Goal: Information Seeking & Learning: Compare options

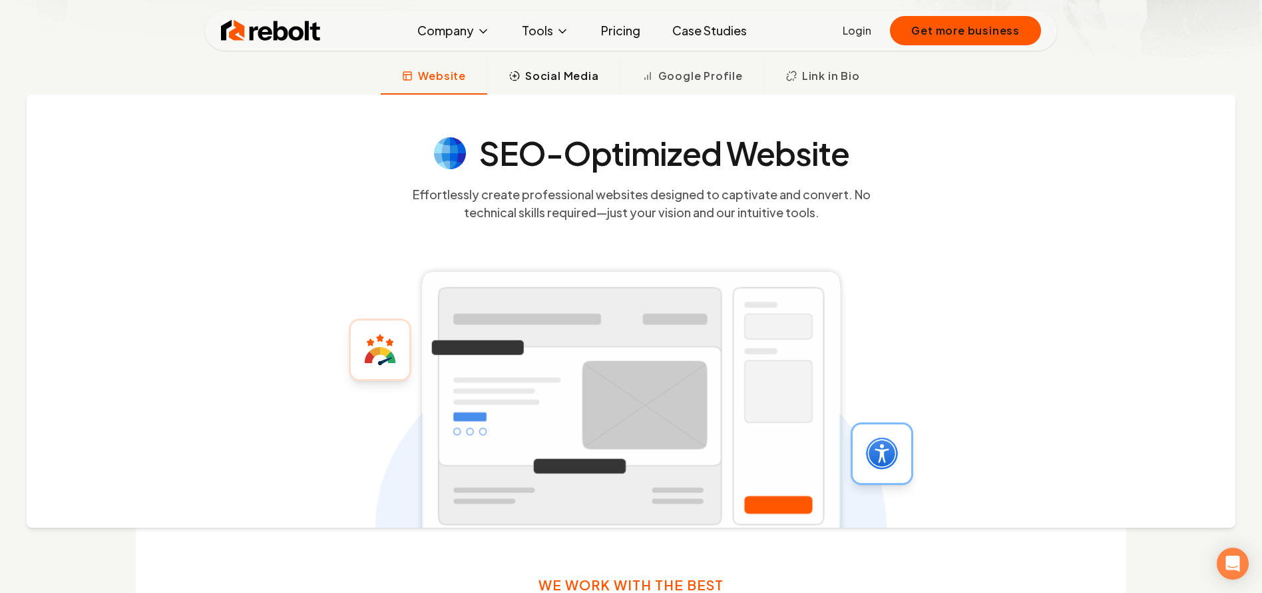
click at [534, 79] on span "Social Media" at bounding box center [562, 76] width 74 height 16
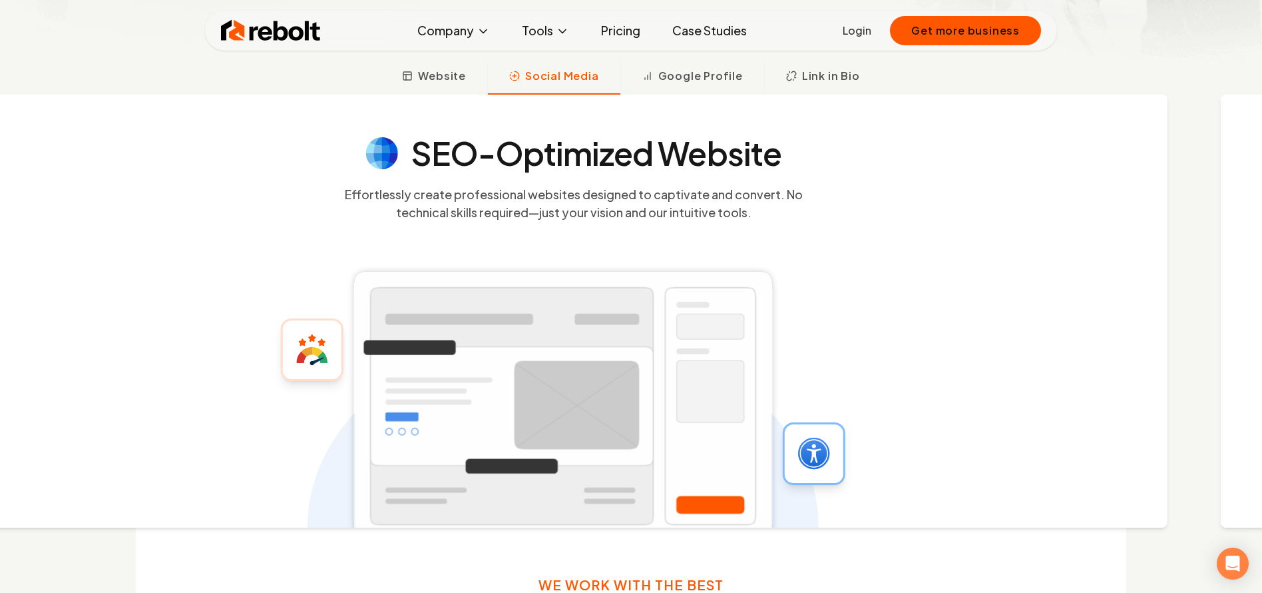
scroll to position [489, 0]
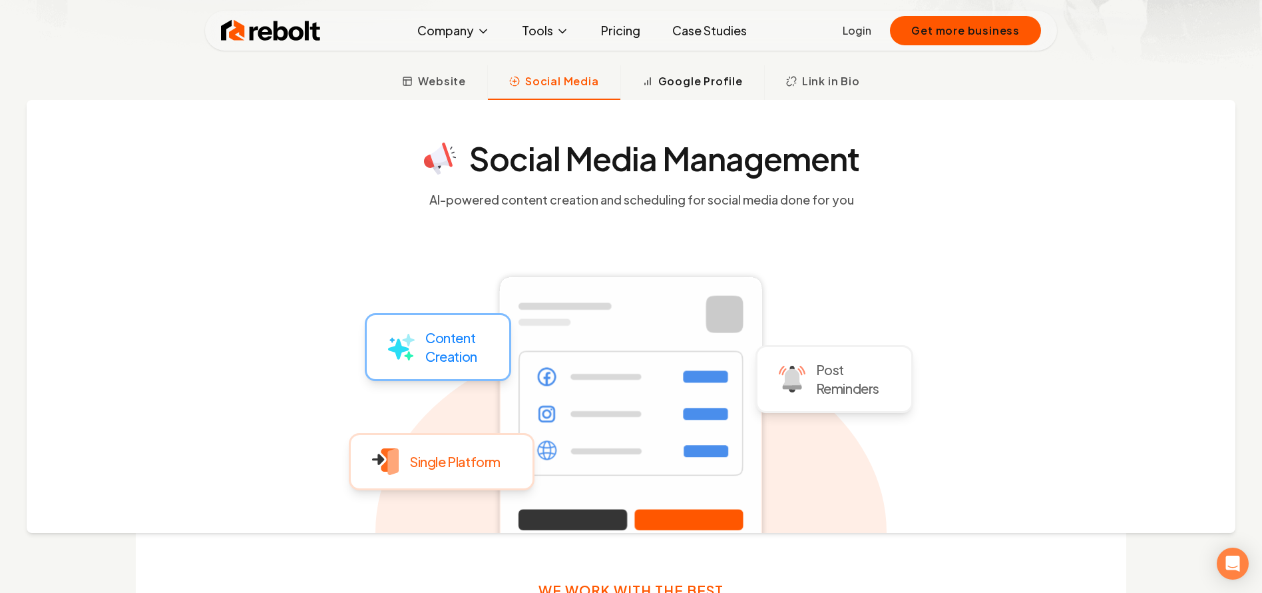
click at [706, 86] on span "Google Profile" at bounding box center [701, 81] width 85 height 16
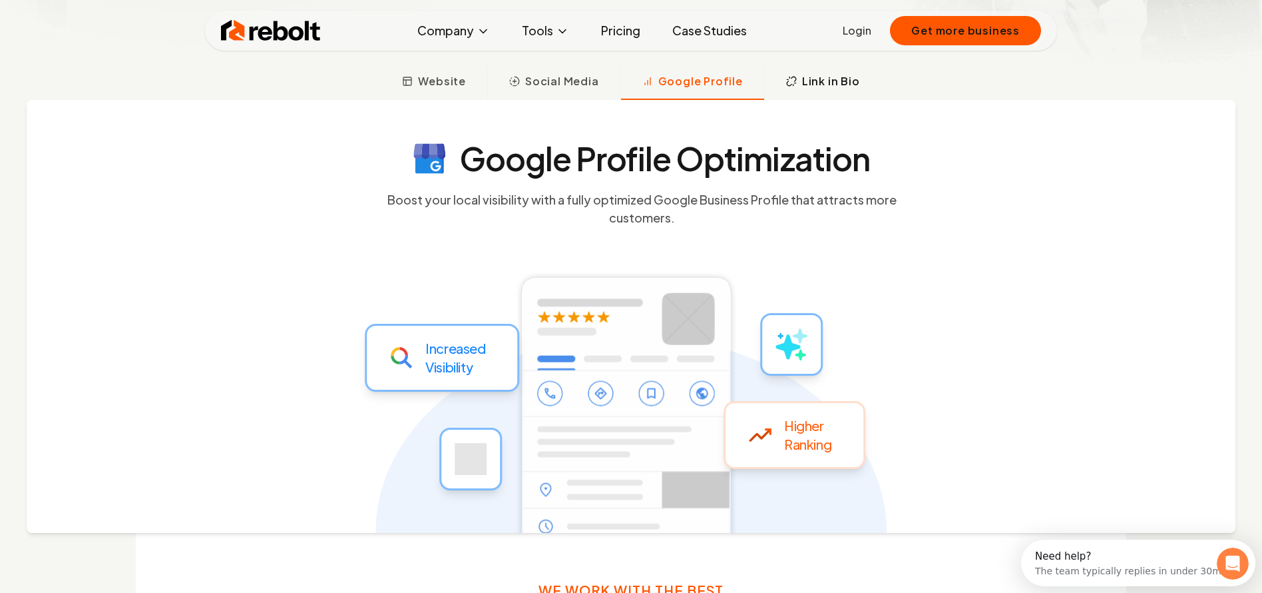
scroll to position [0, 0]
click at [792, 86] on icon at bounding box center [791, 81] width 11 height 11
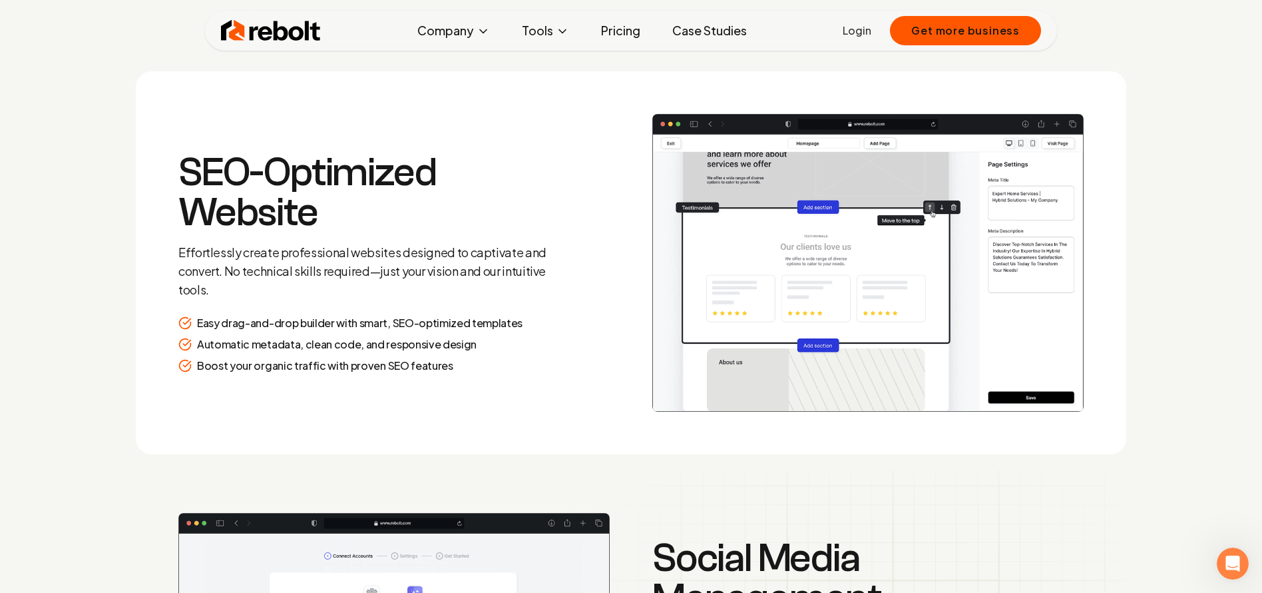
scroll to position [1798, 0]
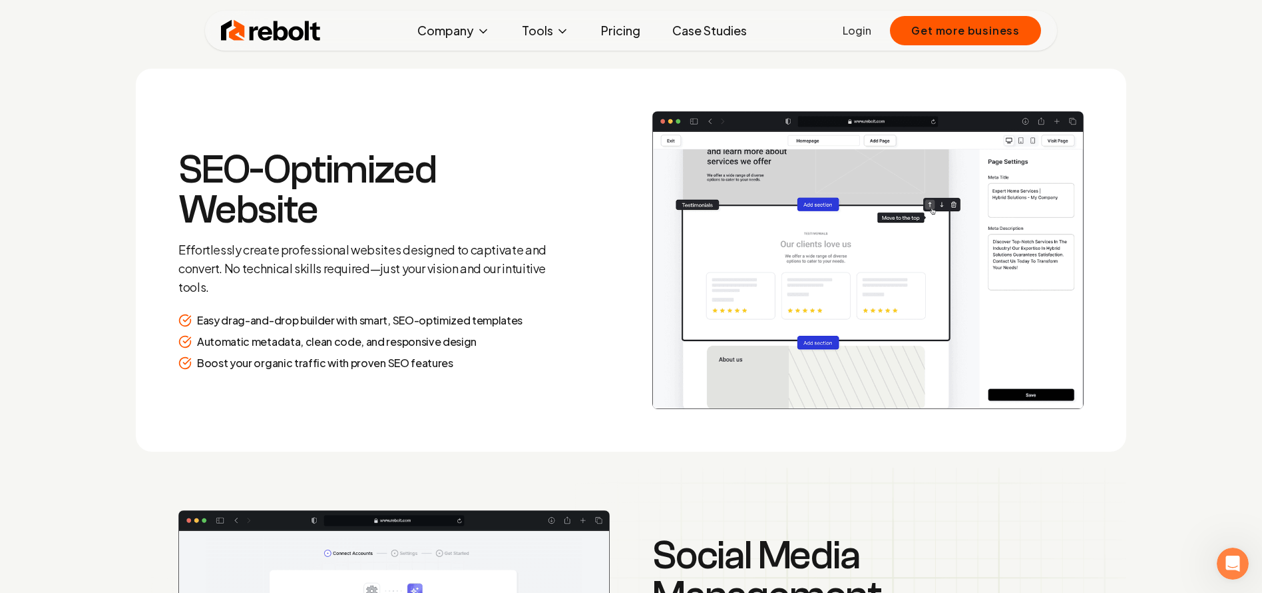
click at [631, 25] on link "Pricing" at bounding box center [621, 30] width 61 height 27
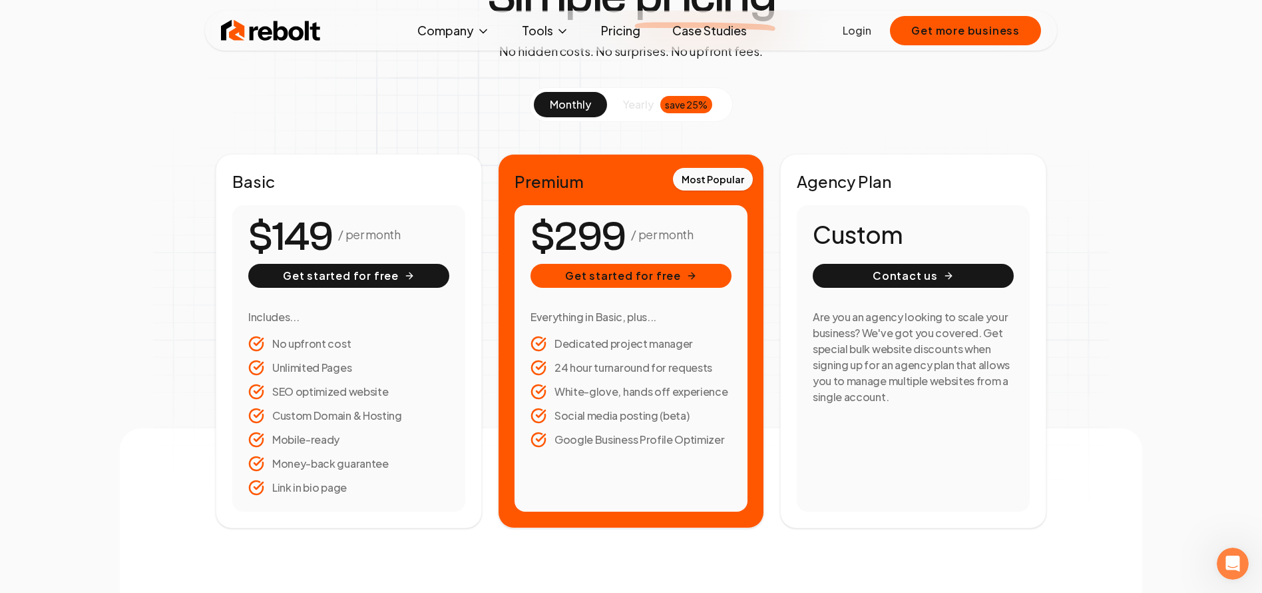
scroll to position [136, 0]
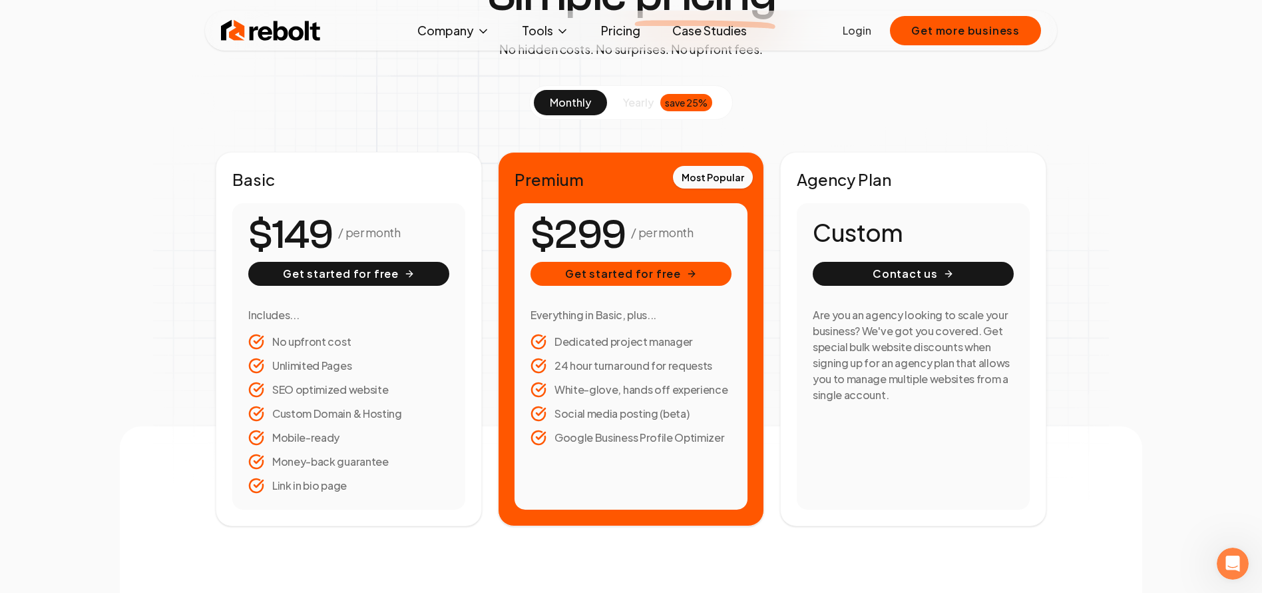
click at [643, 107] on span "yearly" at bounding box center [638, 103] width 31 height 16
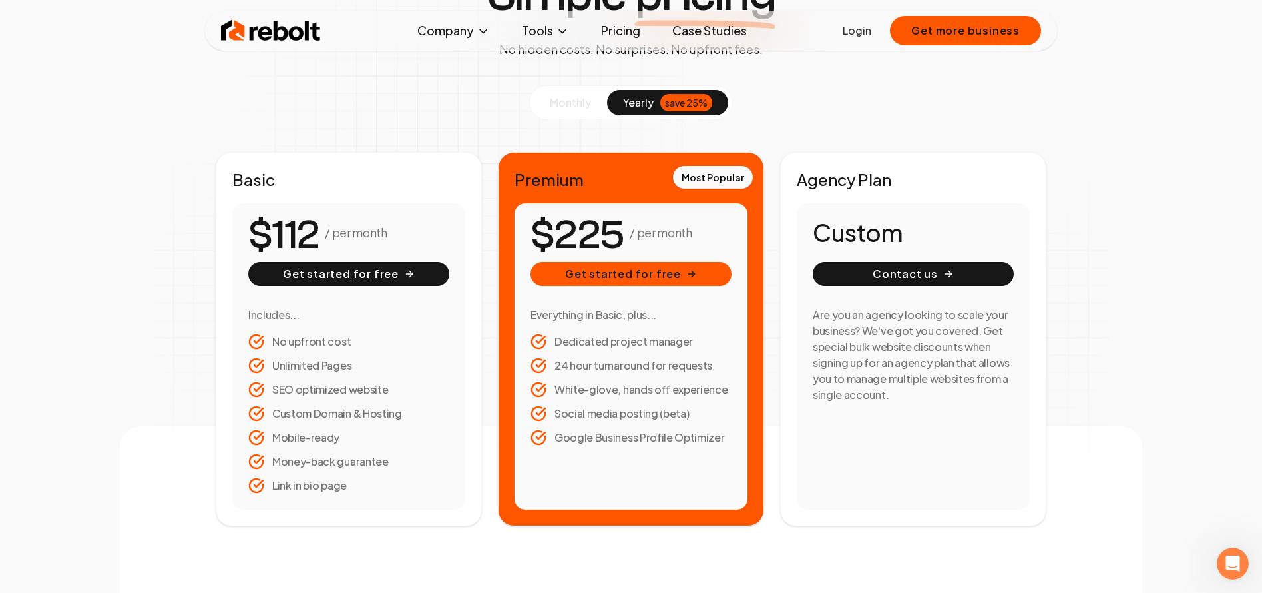
click at [559, 102] on span "monthly" at bounding box center [570, 102] width 41 height 14
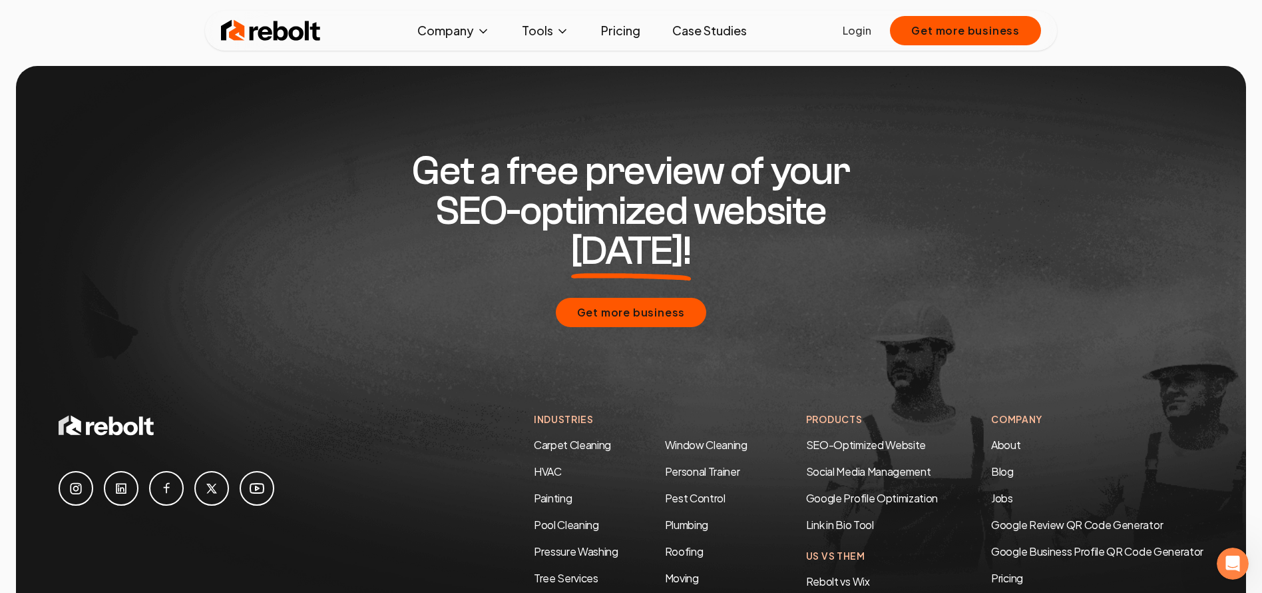
scroll to position [2603, 0]
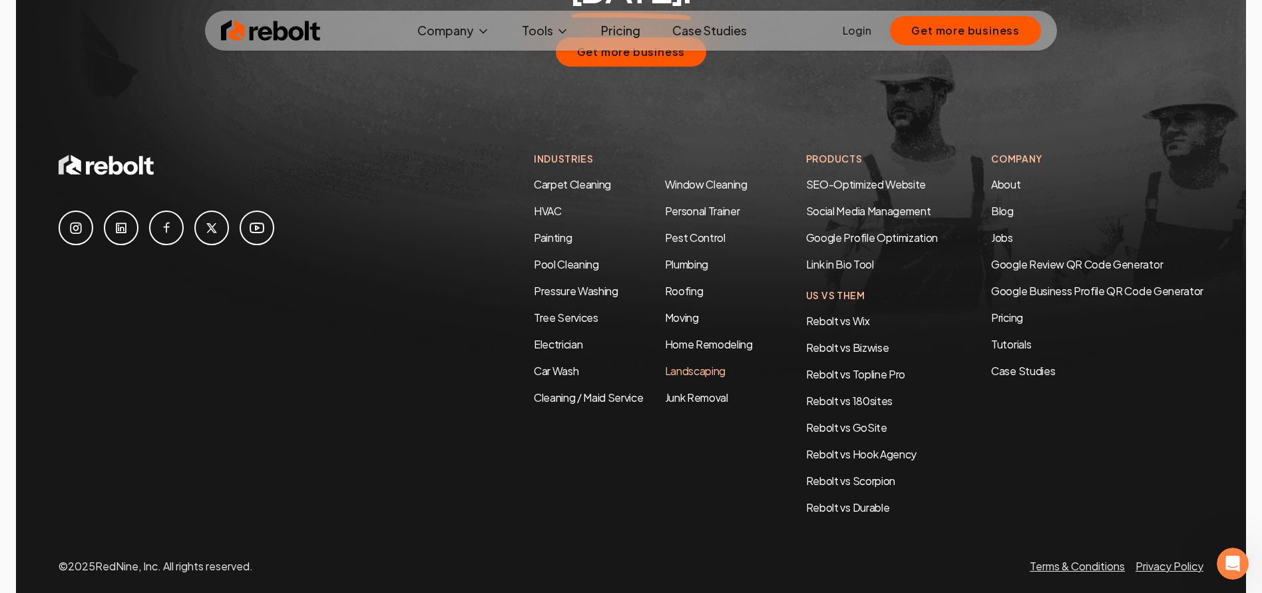
click at [699, 364] on link "Landscaping" at bounding box center [695, 371] width 61 height 14
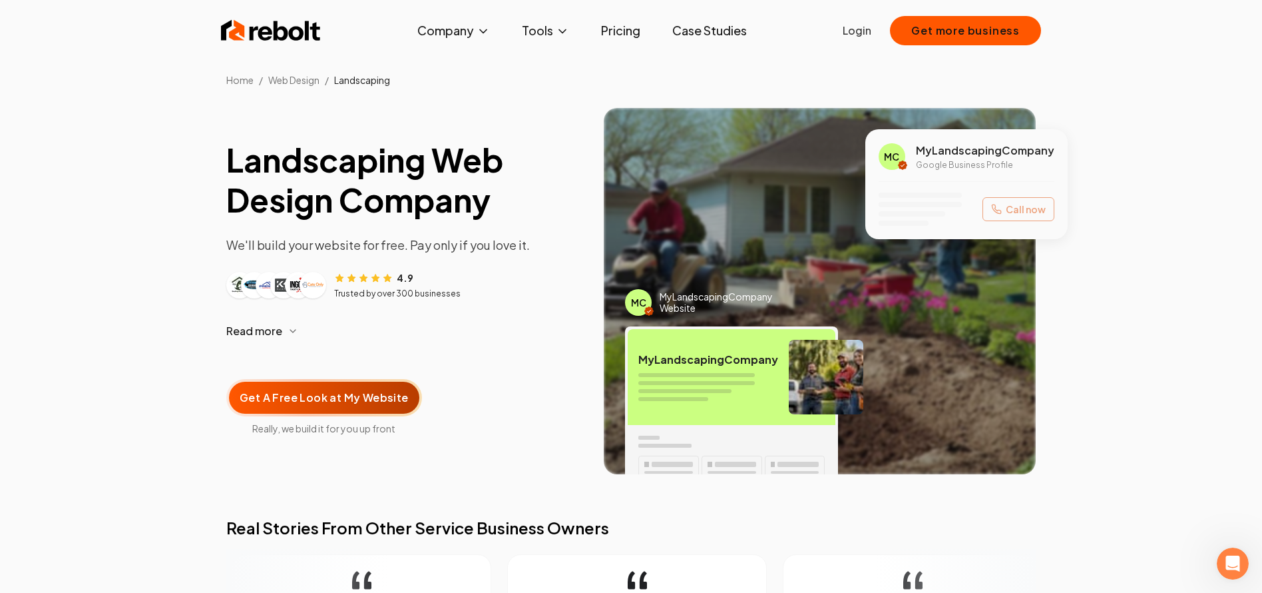
click at [288, 334] on icon "button" at bounding box center [293, 331] width 11 height 11
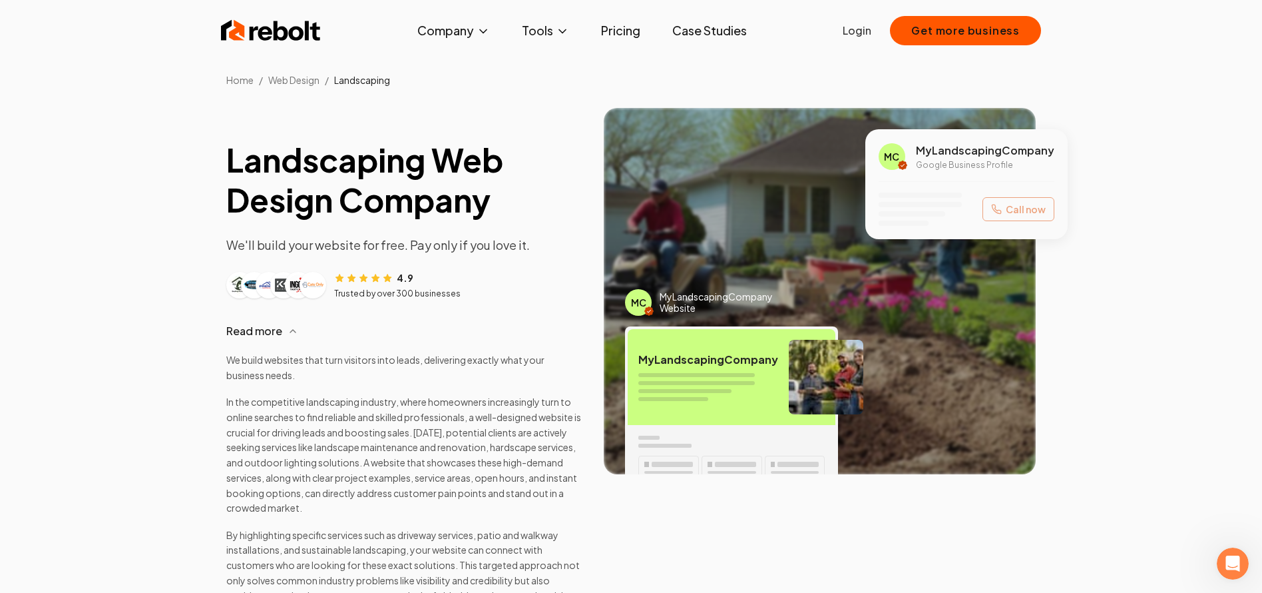
click at [294, 332] on icon "button" at bounding box center [292, 331] width 5 height 3
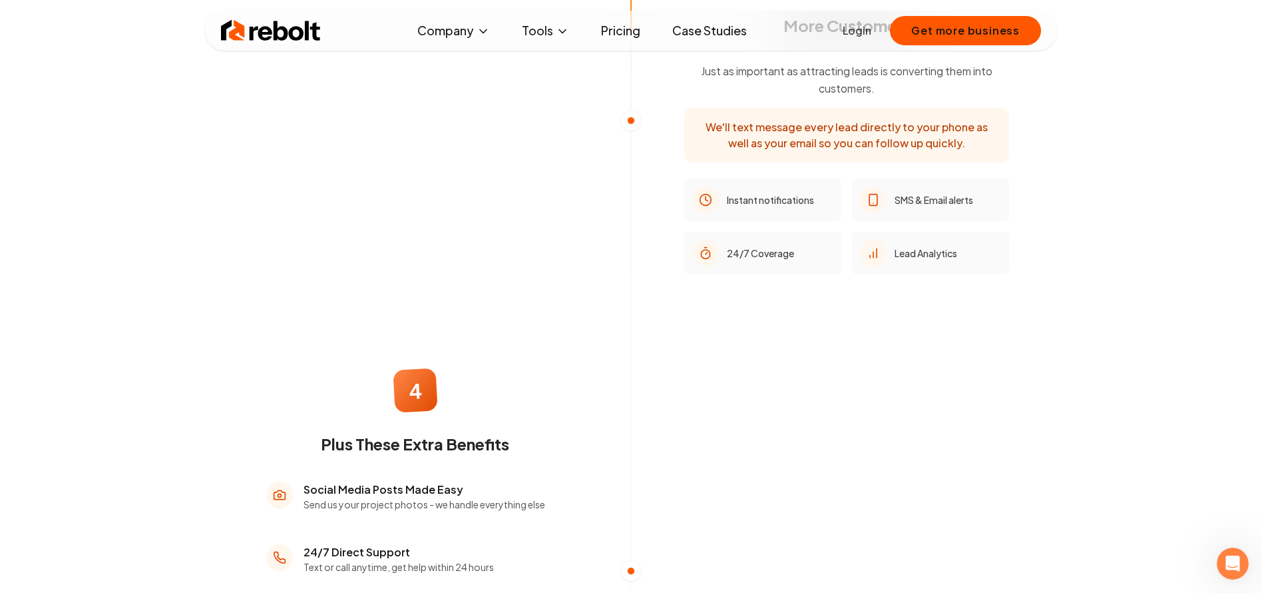
scroll to position [1935, 0]
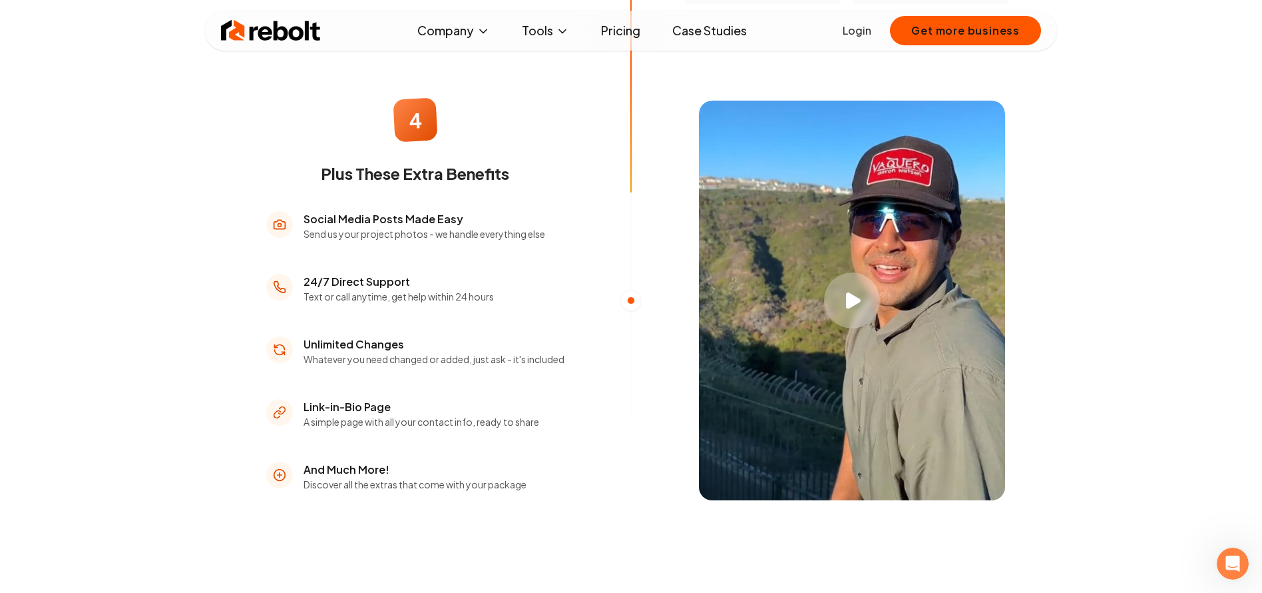
click at [850, 300] on icon "Play video" at bounding box center [853, 300] width 15 height 17
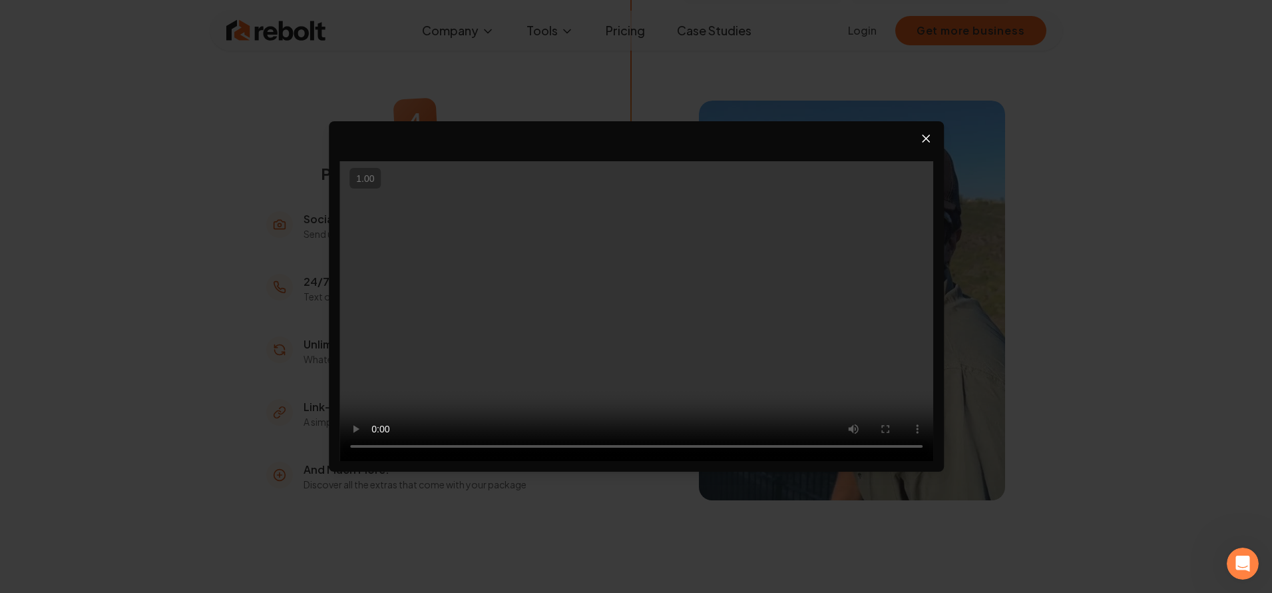
click at [926, 140] on icon "Close video player" at bounding box center [926, 138] width 13 height 13
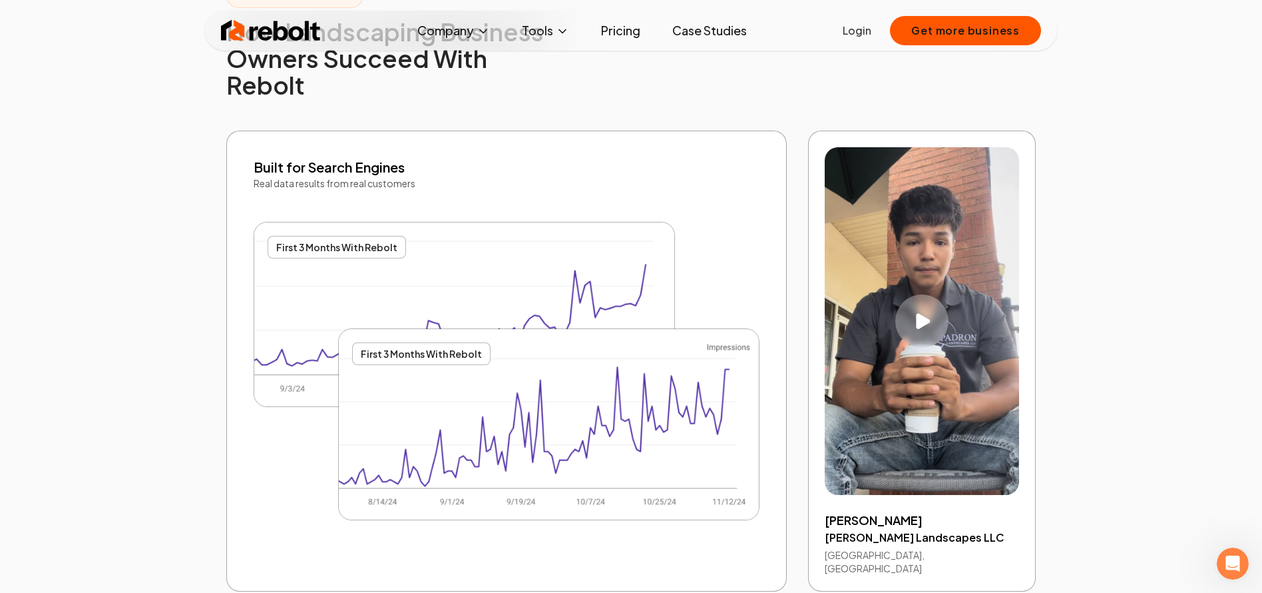
scroll to position [2622, 0]
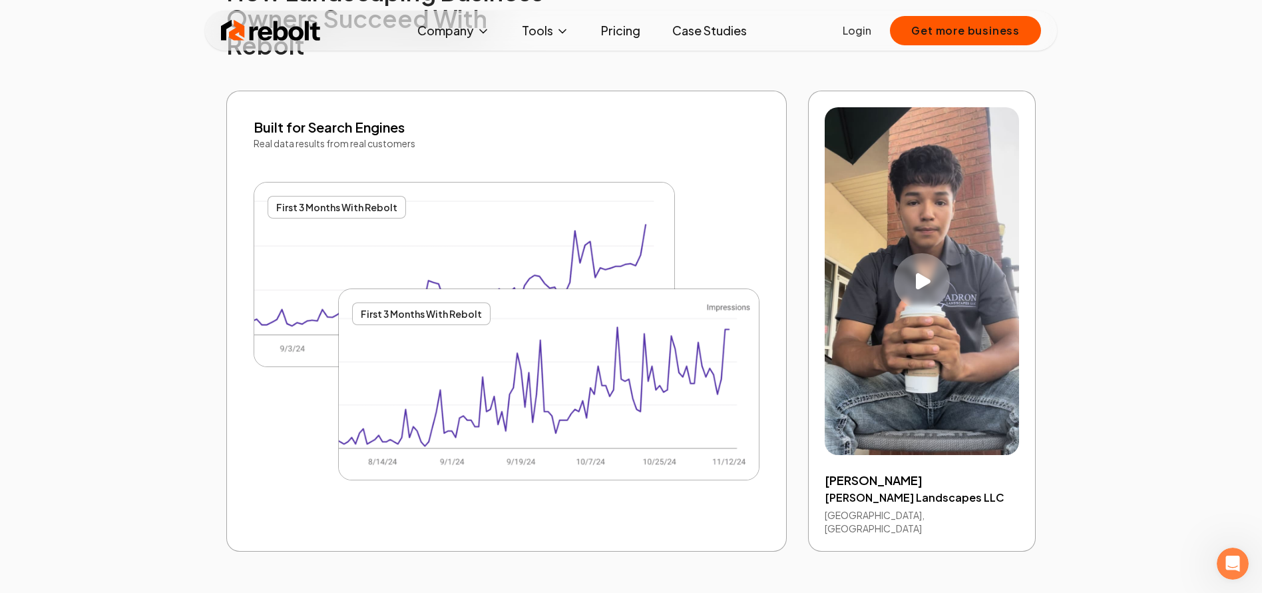
click at [932, 256] on div "Play video" at bounding box center [922, 281] width 56 height 56
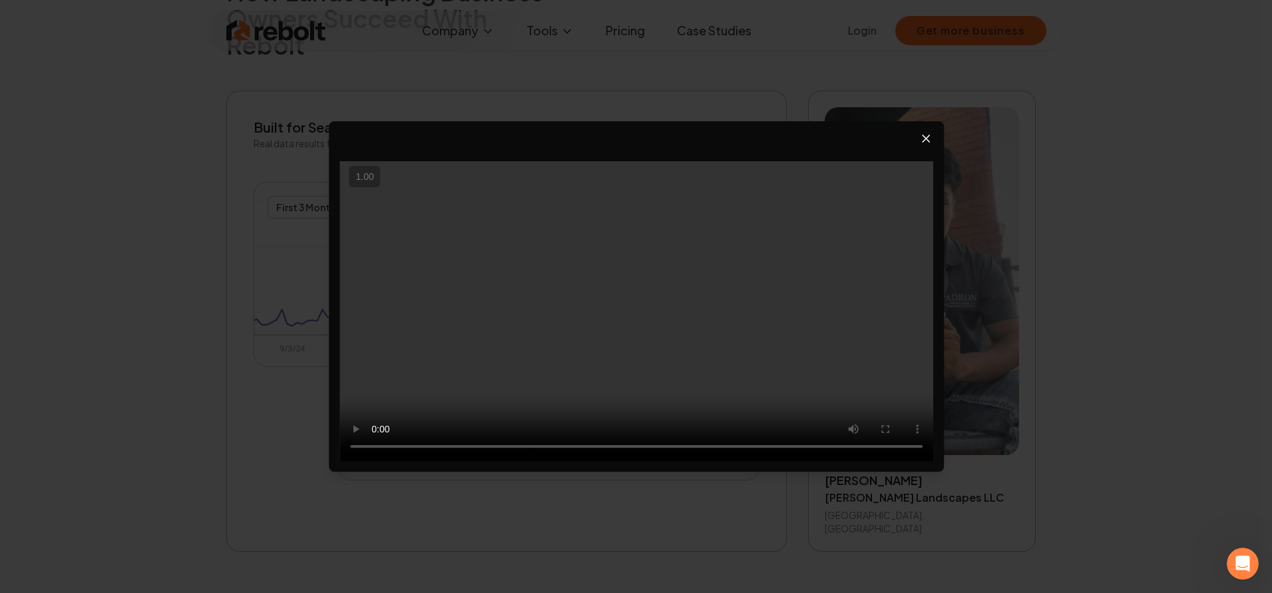
click at [927, 138] on icon "Close video player" at bounding box center [926, 138] width 7 height 7
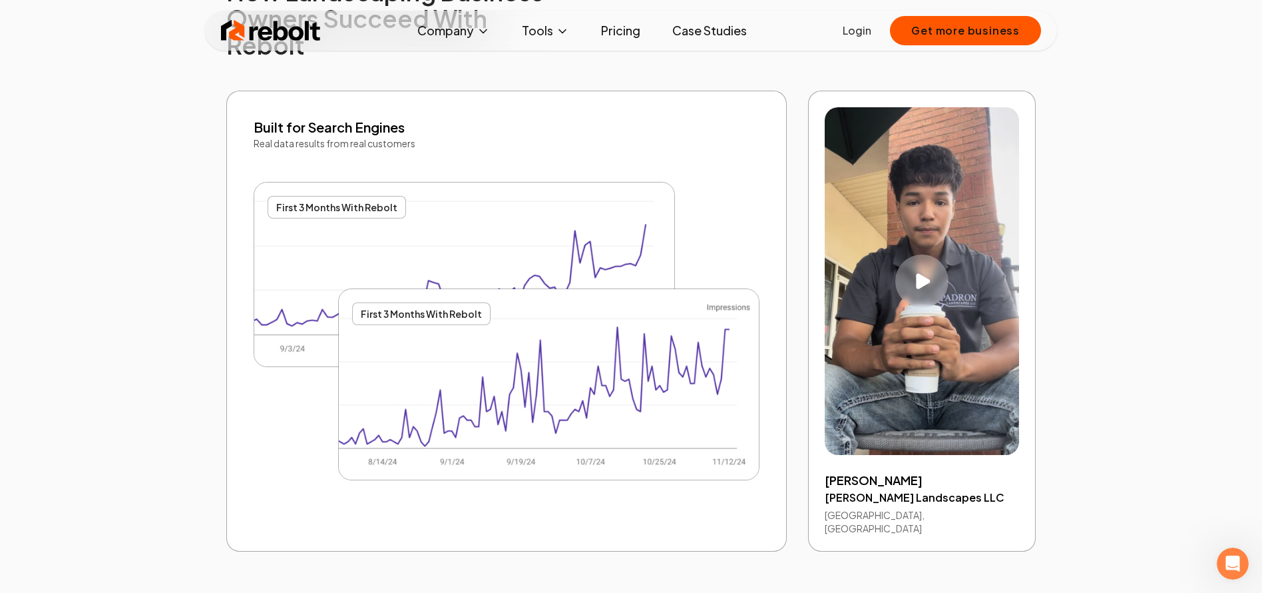
click at [392, 192] on img at bounding box center [464, 274] width 420 height 184
click at [396, 199] on img at bounding box center [464, 274] width 420 height 184
click at [451, 316] on img at bounding box center [549, 384] width 420 height 191
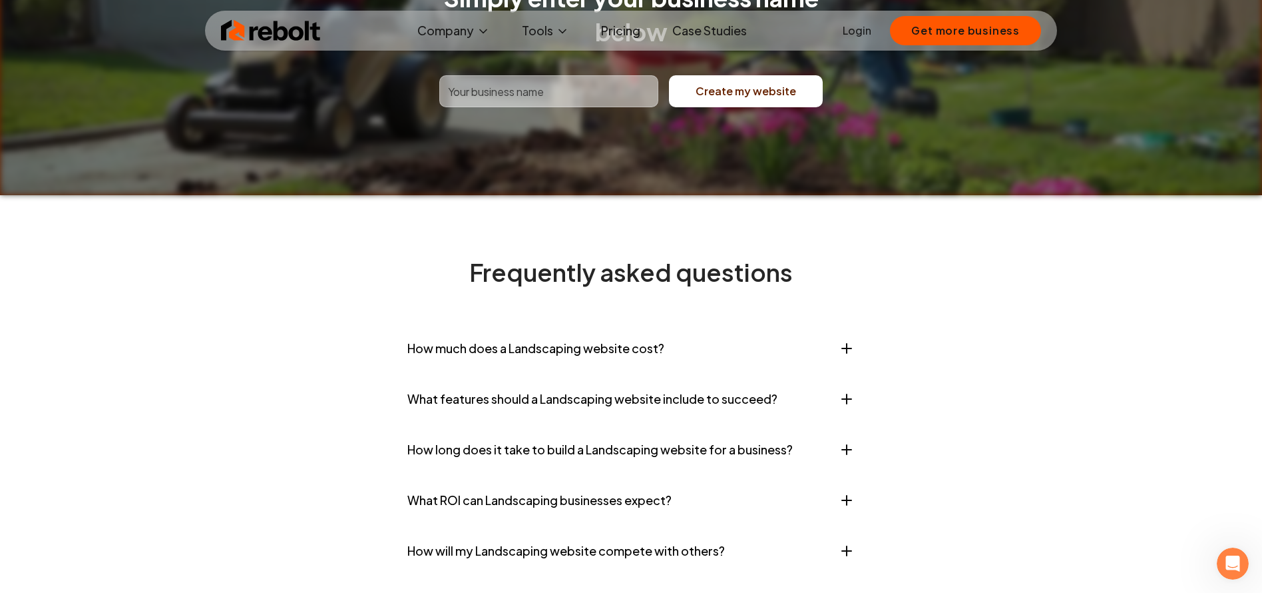
scroll to position [5513, 0]
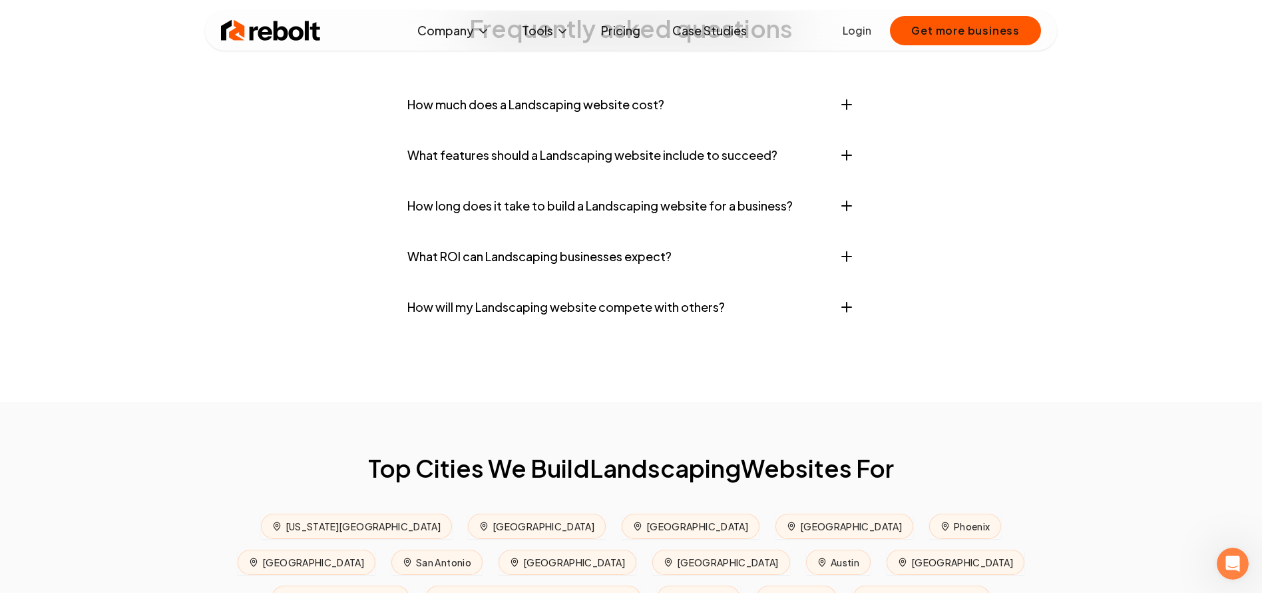
click at [295, 35] on img at bounding box center [271, 30] width 100 height 27
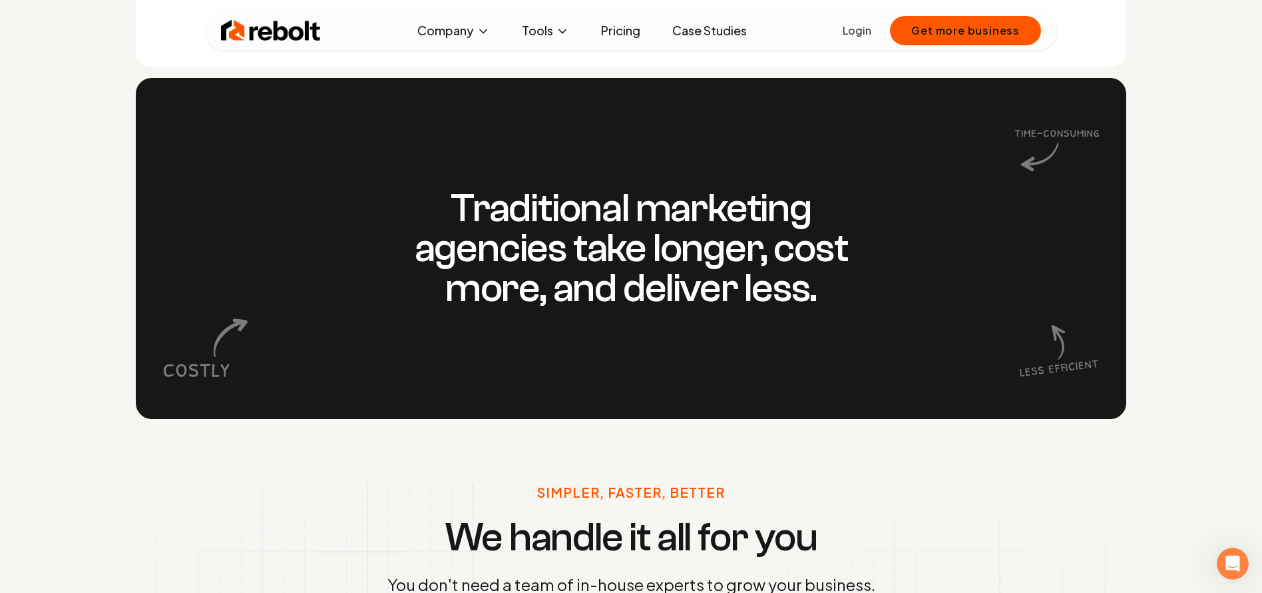
scroll to position [1144, 0]
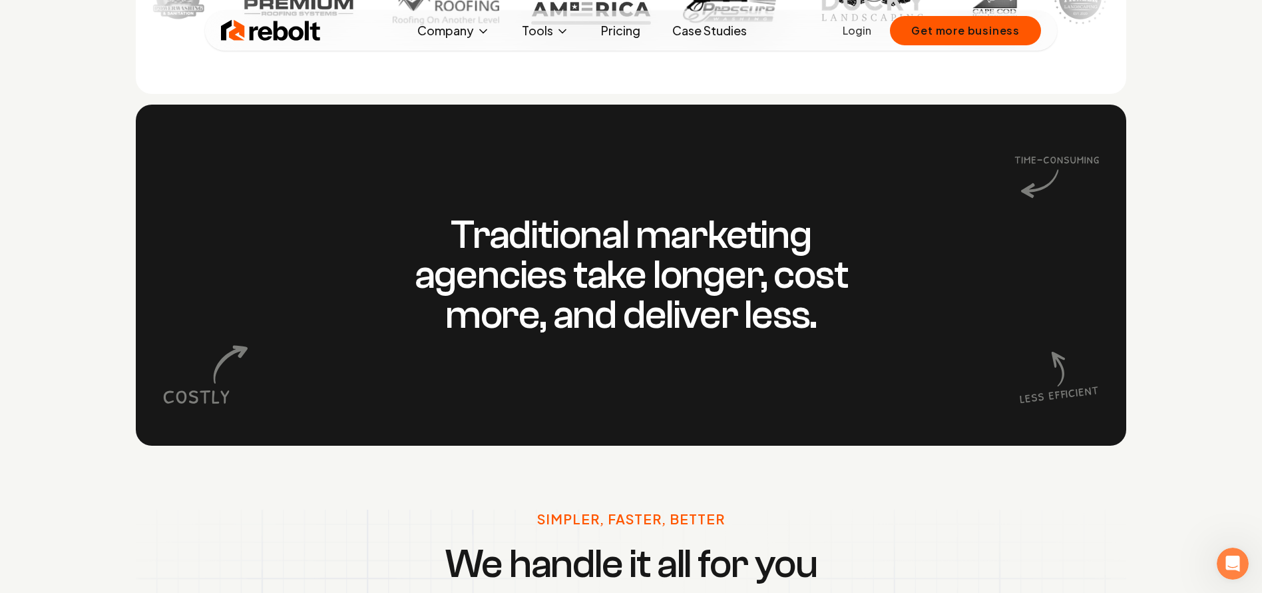
click at [1051, 192] on icon at bounding box center [1057, 173] width 85 height 85
click at [1049, 188] on icon at bounding box center [1057, 173] width 85 height 85
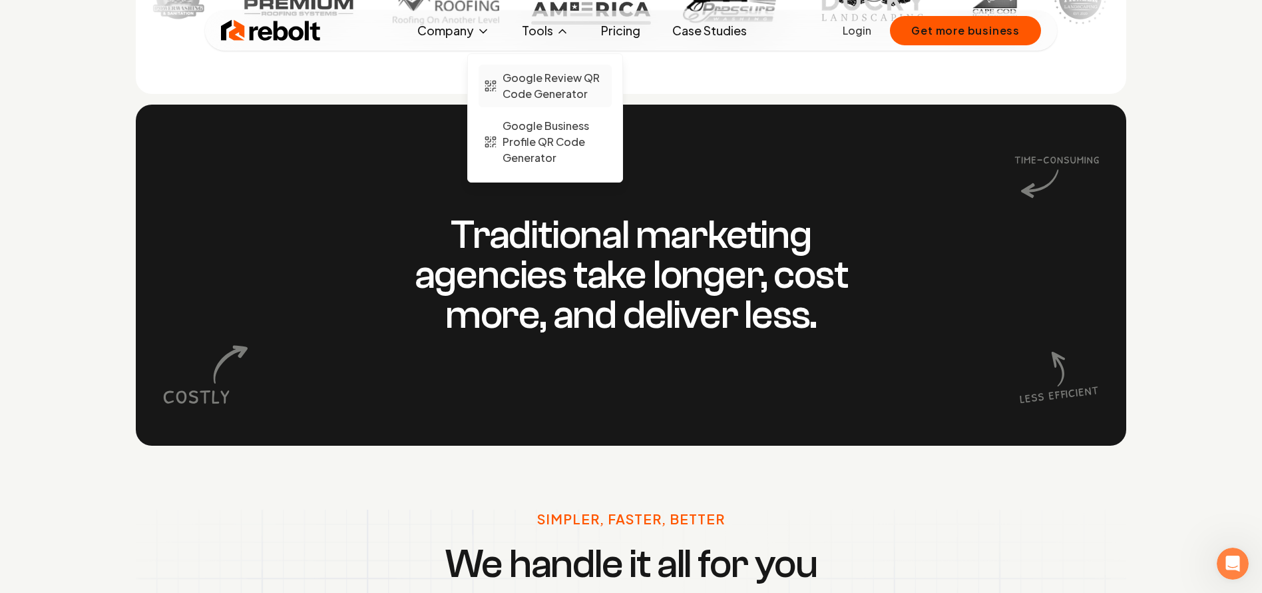
click at [561, 79] on span "Google Review QR Code Generator" at bounding box center [555, 86] width 104 height 32
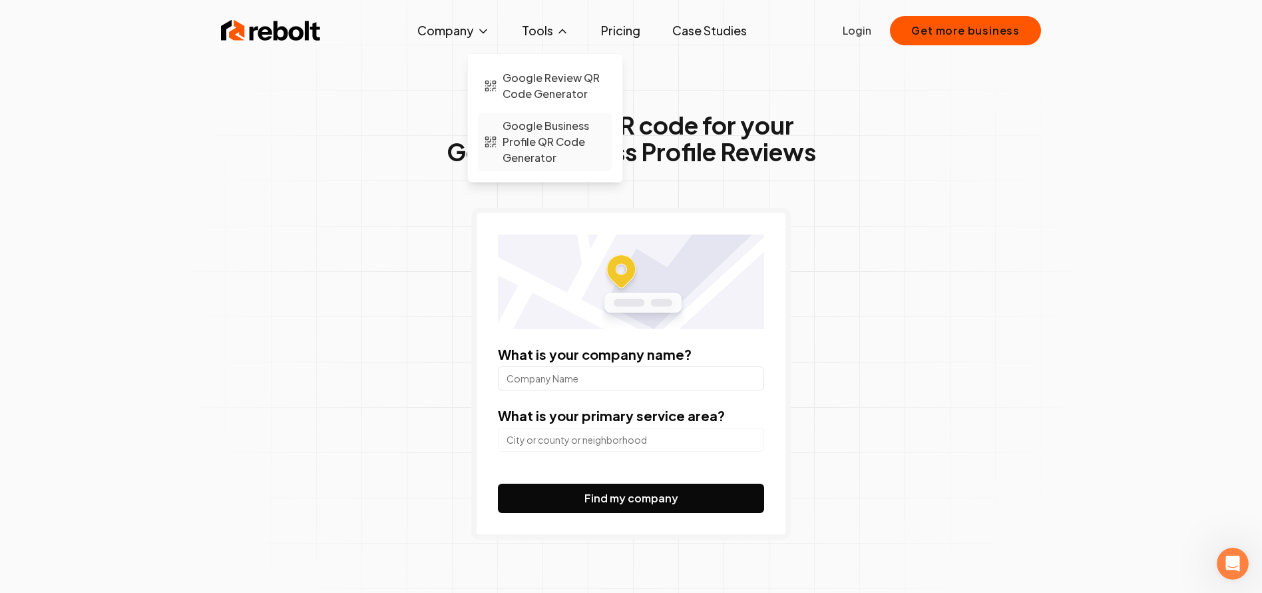
click at [549, 138] on span "Google Business Profile QR Code Generator" at bounding box center [555, 142] width 104 height 48
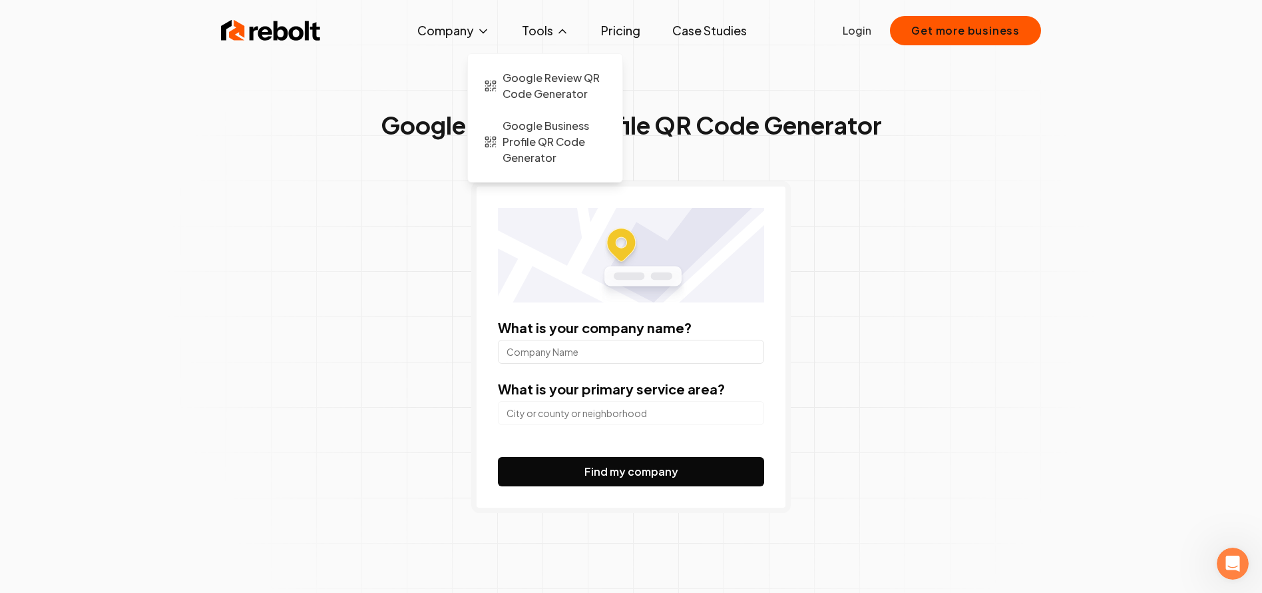
click at [553, 29] on button "Tools" at bounding box center [545, 30] width 69 height 27
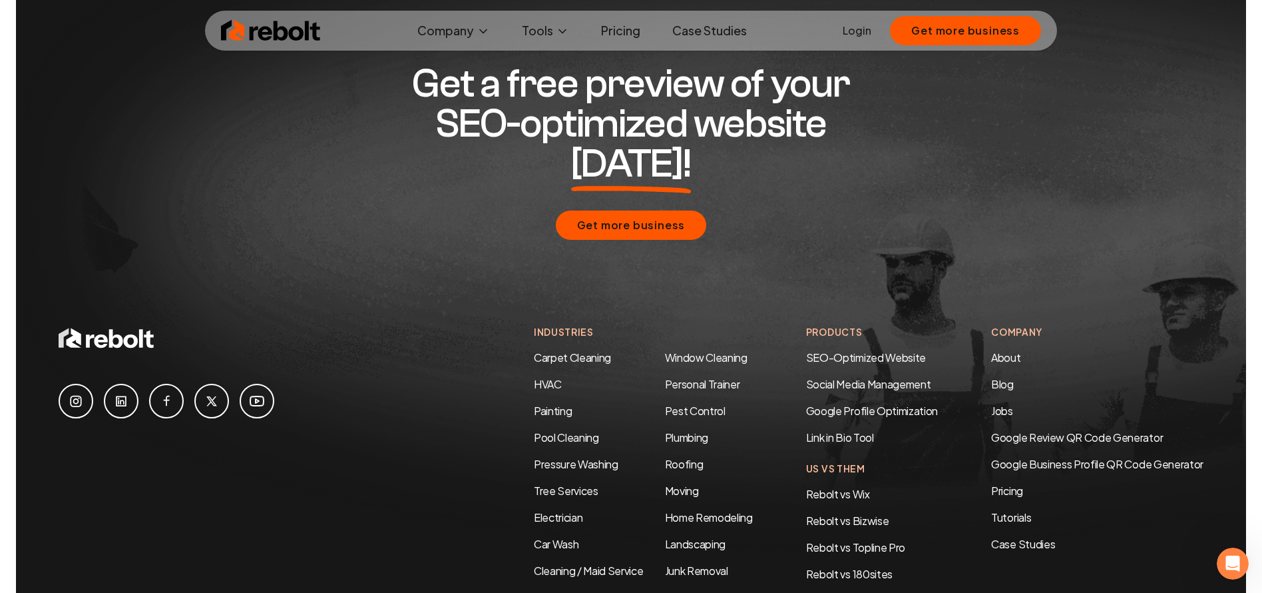
scroll to position [5137, 0]
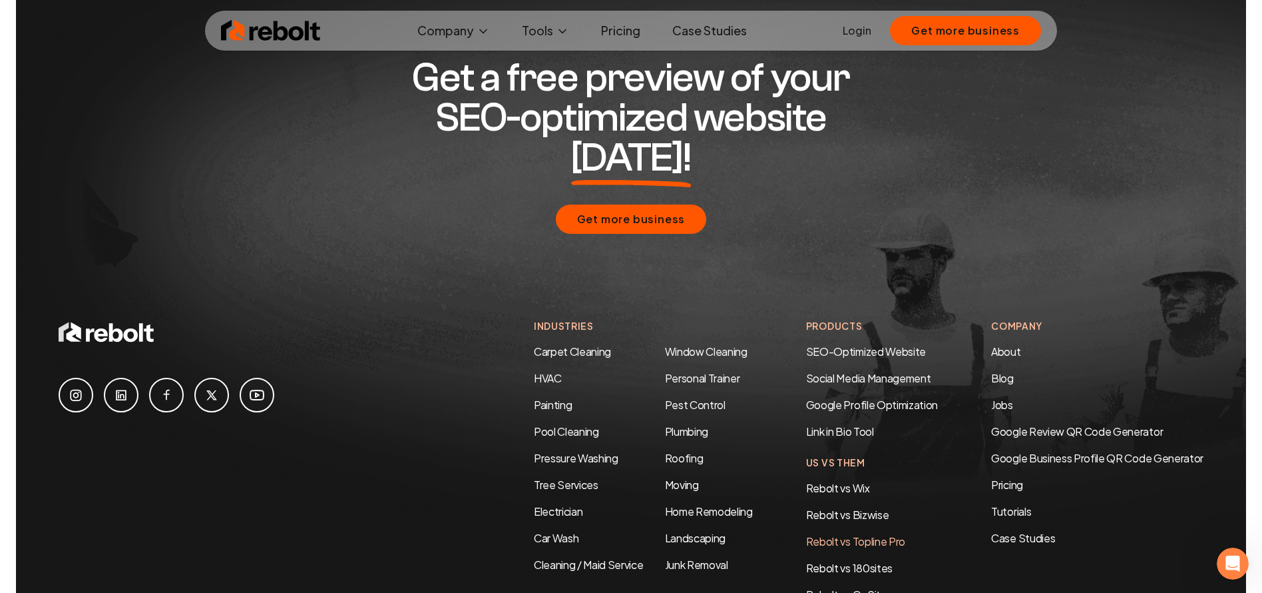
click at [871, 534] on link "Rebolt vs Topline Pro" at bounding box center [855, 541] width 99 height 14
